Goal: Task Accomplishment & Management: Manage account settings

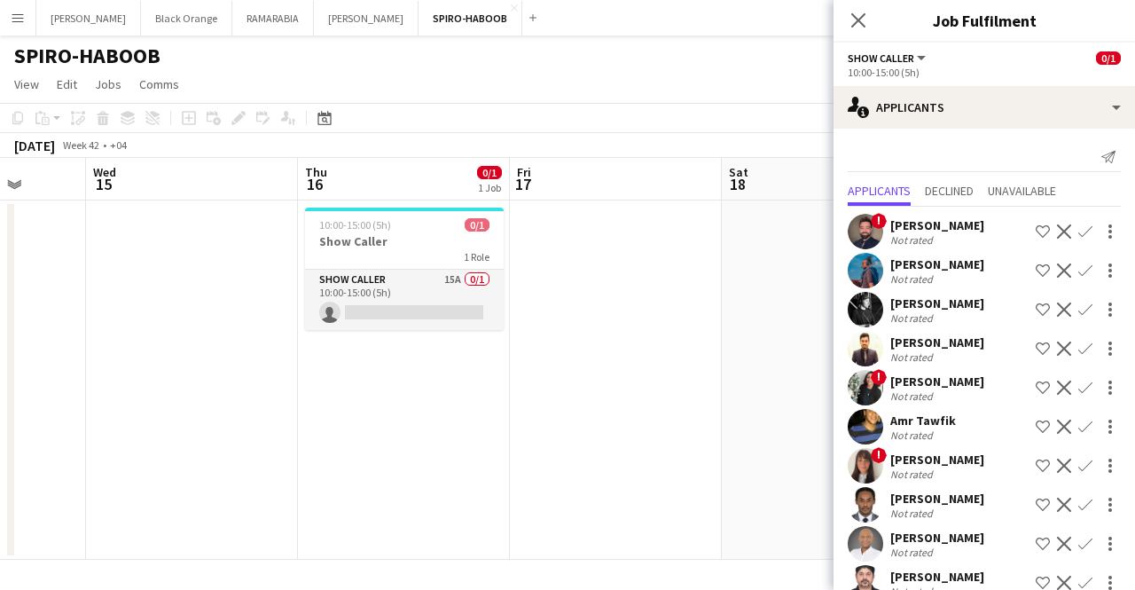
click at [551, 313] on div "Not rated" at bounding box center [937, 317] width 94 height 13
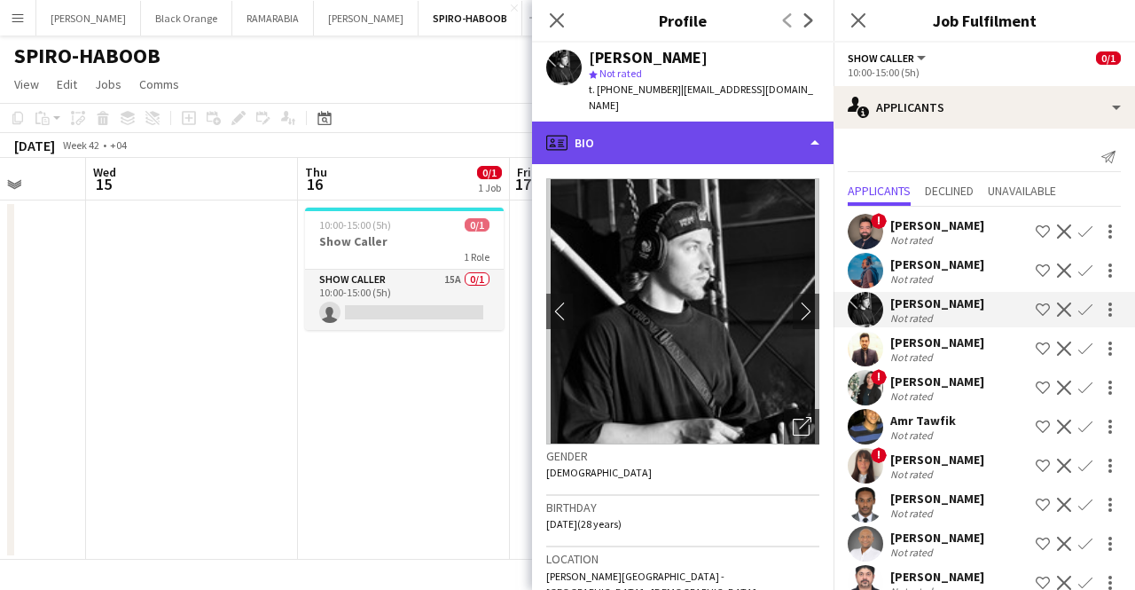
click at [551, 139] on div "profile Bio" at bounding box center [682, 142] width 301 height 43
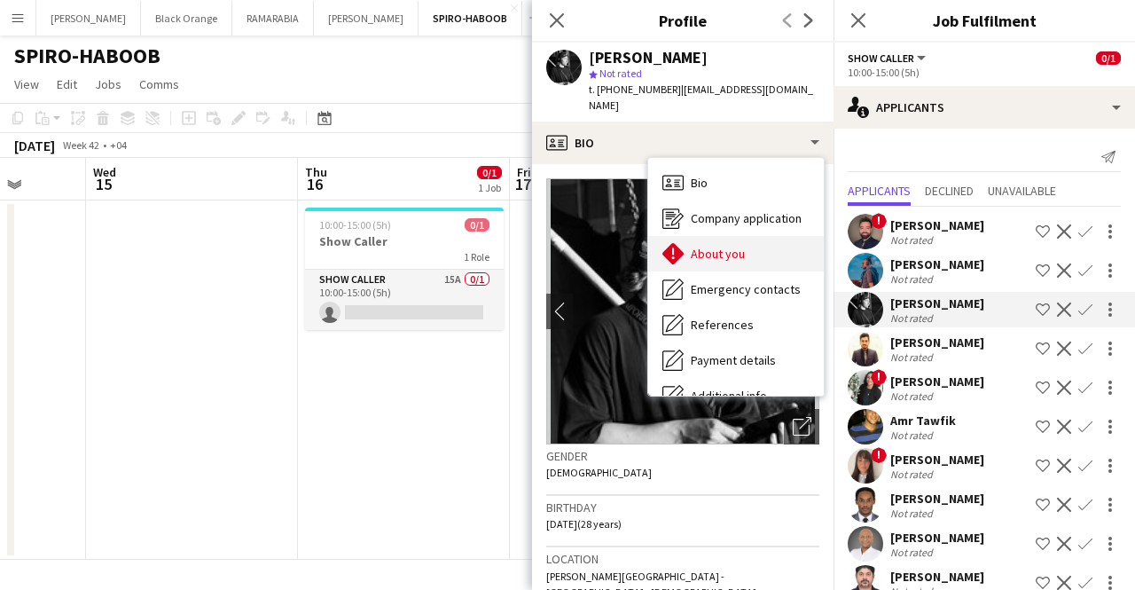
click at [551, 246] on span "About you" at bounding box center [718, 254] width 54 height 16
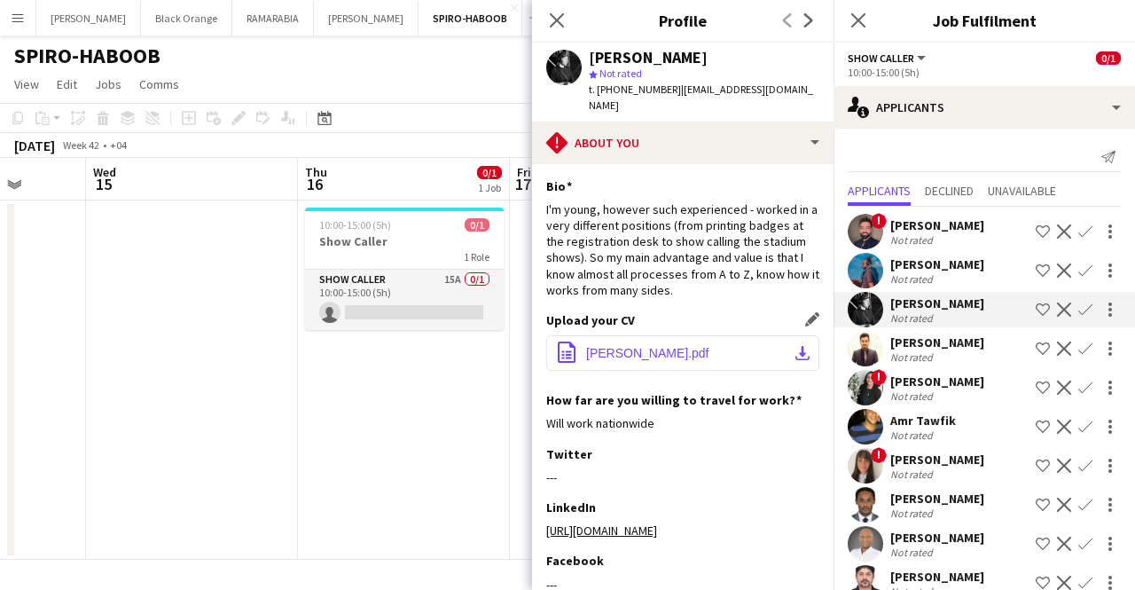
click at [551, 349] on button "office-file-sheet [PERSON_NAME].pdf download-bottom" at bounding box center [682, 352] width 273 height 35
click at [551, 346] on span "[PERSON_NAME].pdf" at bounding box center [647, 353] width 123 height 14
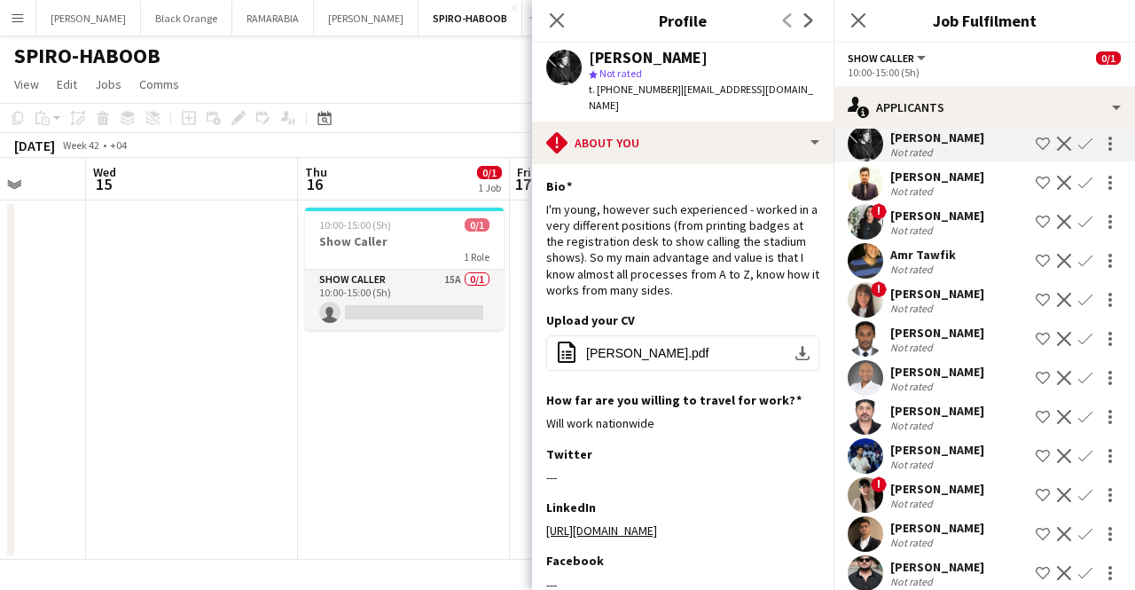
scroll to position [167, 0]
